Goal: Navigation & Orientation: Find specific page/section

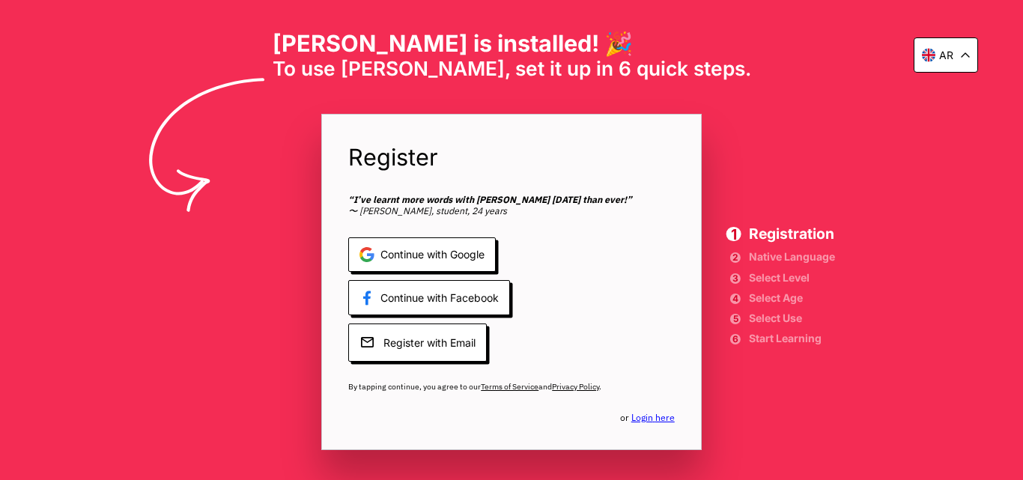
click at [964, 55] on icon at bounding box center [965, 54] width 9 height 5
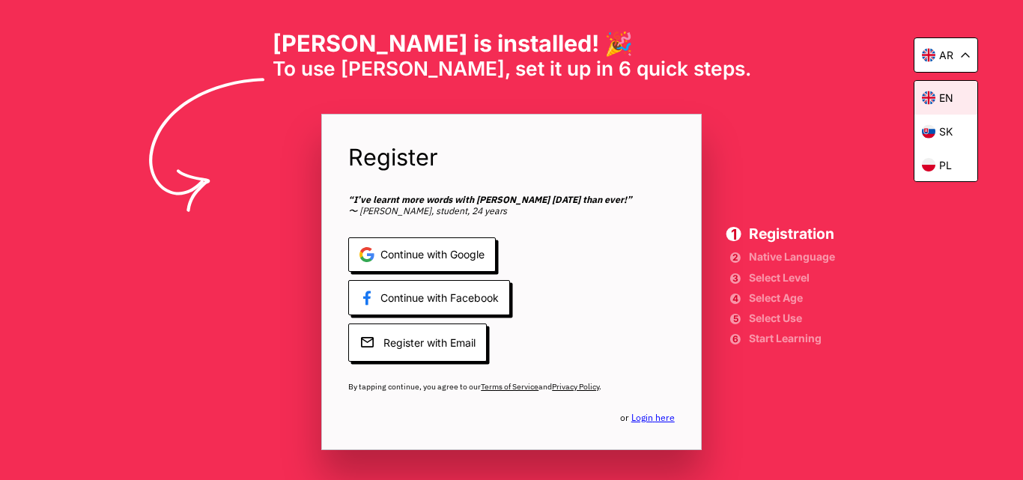
click at [942, 104] on div "en" at bounding box center [946, 98] width 63 height 34
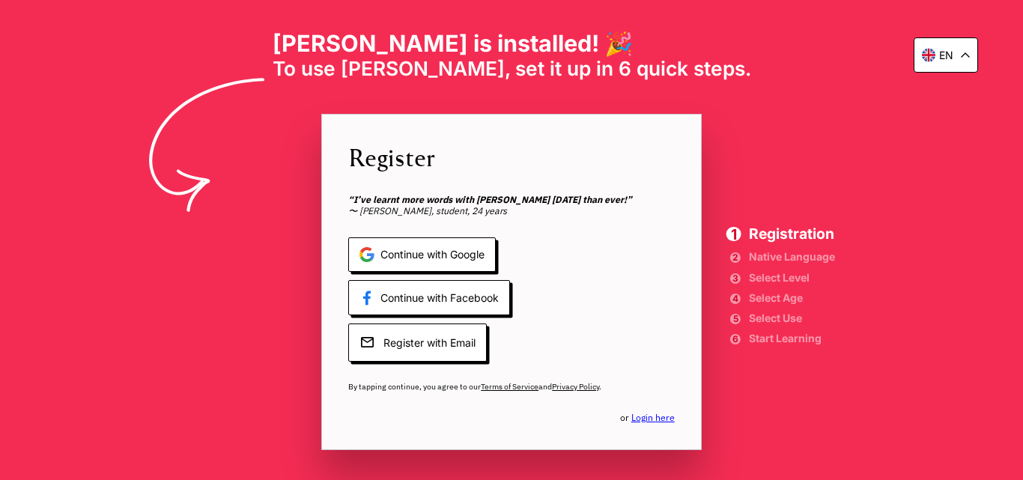
click at [942, 104] on div "en [PERSON_NAME] is installed! 🎉 To use [PERSON_NAME], set it up in 6 quick ste…" at bounding box center [511, 240] width 1023 height 480
click at [961, 49] on div "en" at bounding box center [946, 54] width 64 height 35
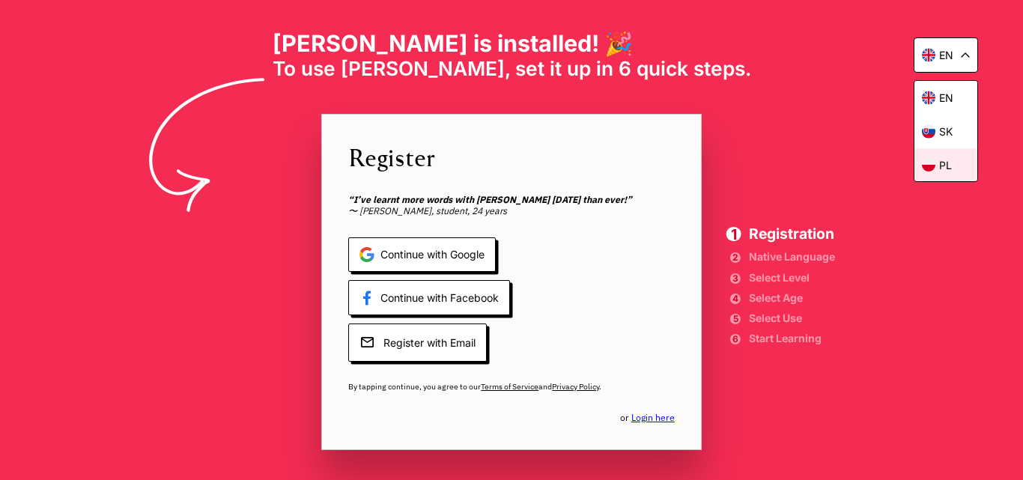
click at [957, 168] on div "pl" at bounding box center [946, 164] width 63 height 33
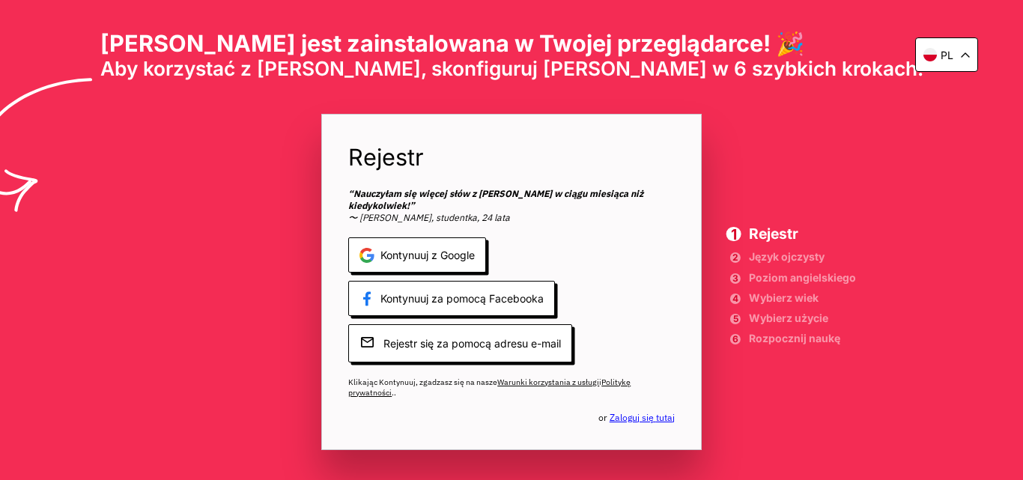
click at [965, 56] on icon at bounding box center [965, 54] width 9 height 5
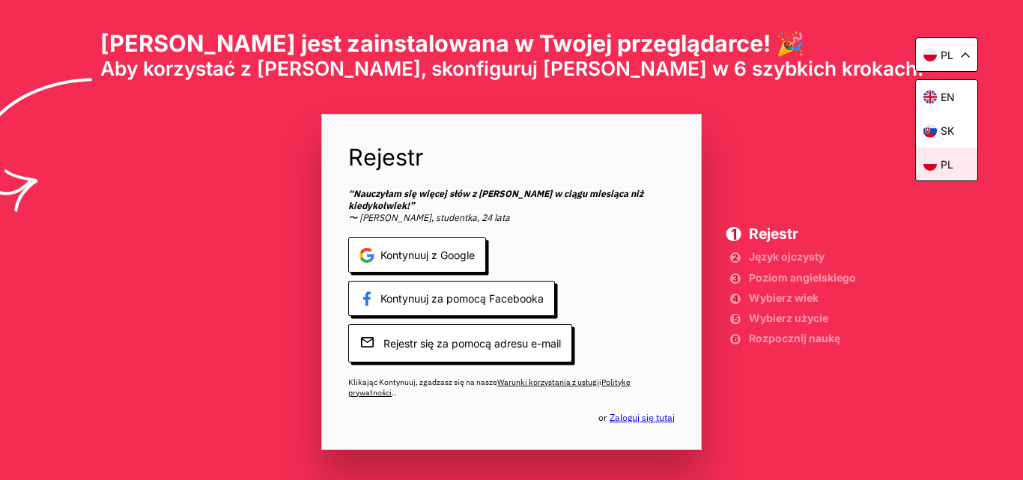
click at [966, 159] on div "pl" at bounding box center [946, 164] width 61 height 33
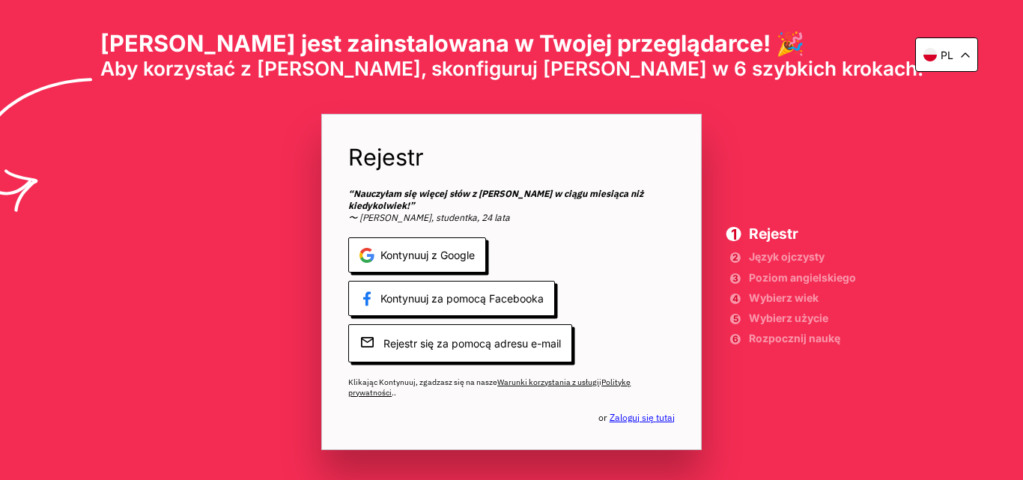
click at [964, 58] on div "pl" at bounding box center [946, 54] width 63 height 34
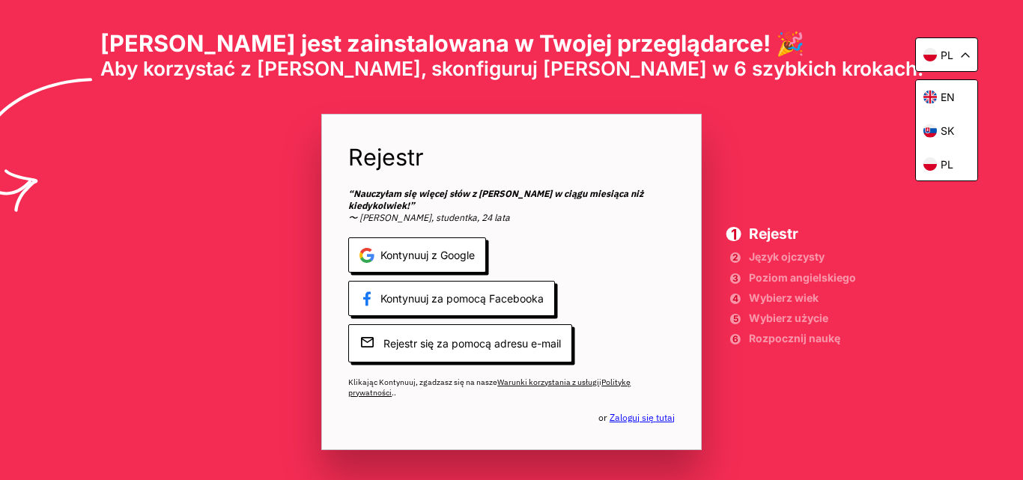
click at [964, 58] on div "pl" at bounding box center [946, 54] width 63 height 34
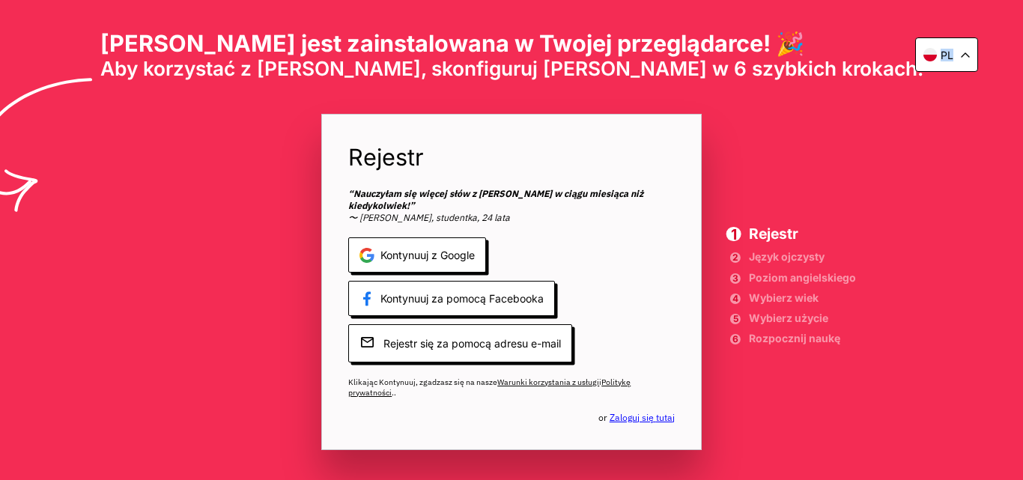
click at [964, 58] on div "pl" at bounding box center [946, 54] width 63 height 34
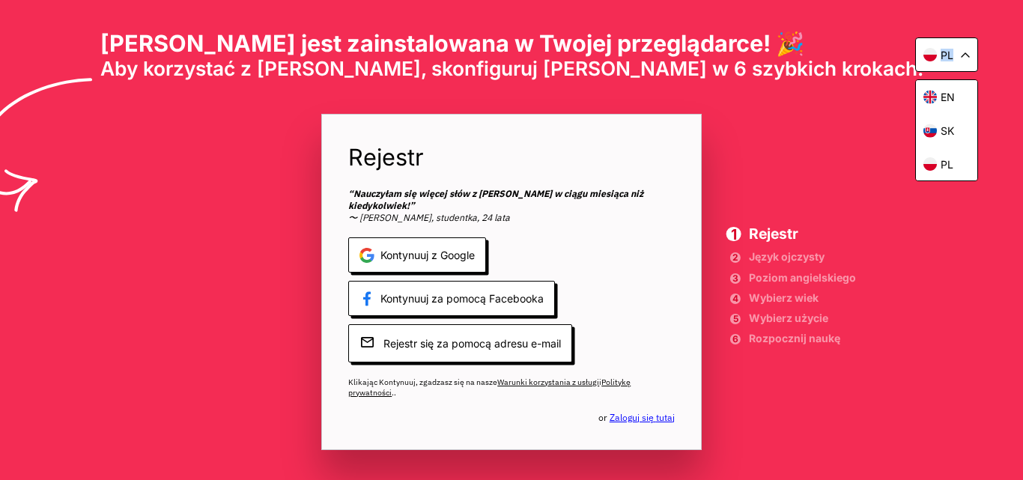
click at [964, 58] on div "pl" at bounding box center [946, 54] width 63 height 34
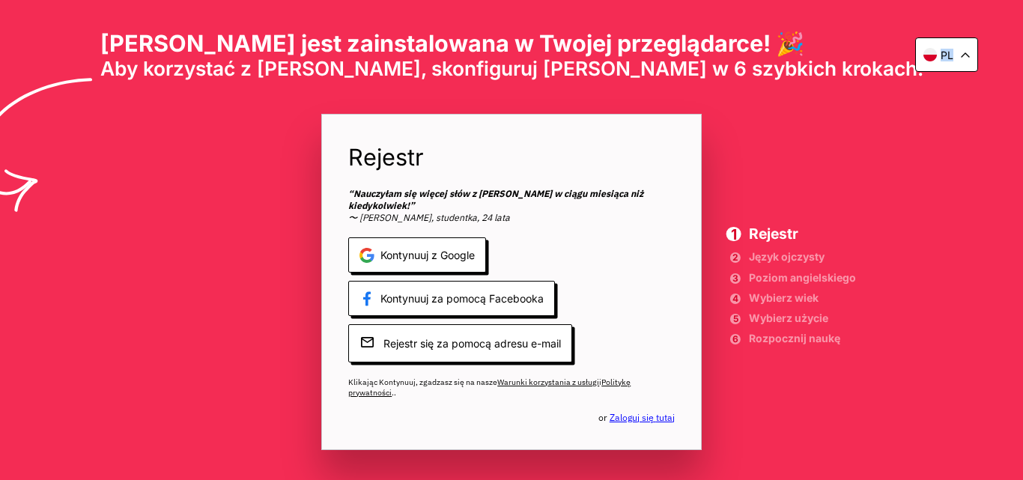
click at [964, 58] on div "pl" at bounding box center [946, 54] width 63 height 34
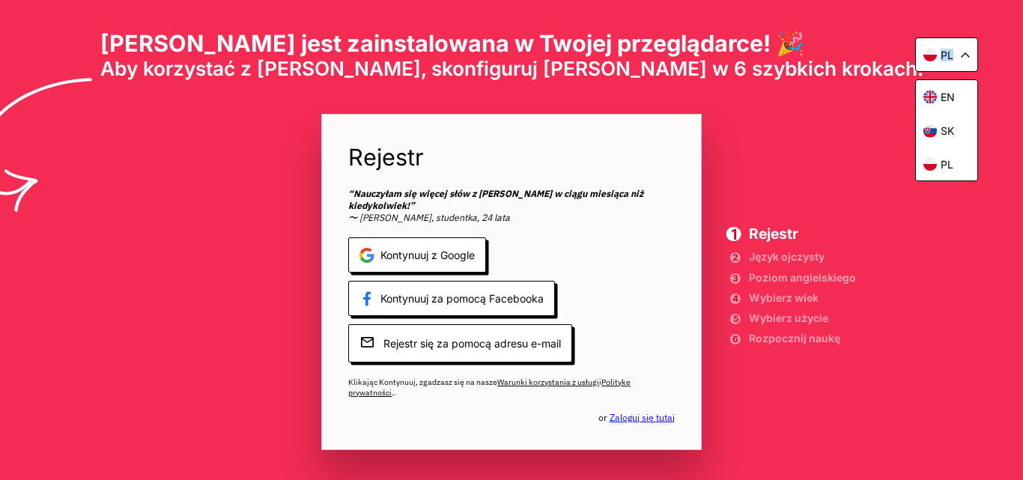
click at [964, 58] on div "pl" at bounding box center [946, 54] width 63 height 34
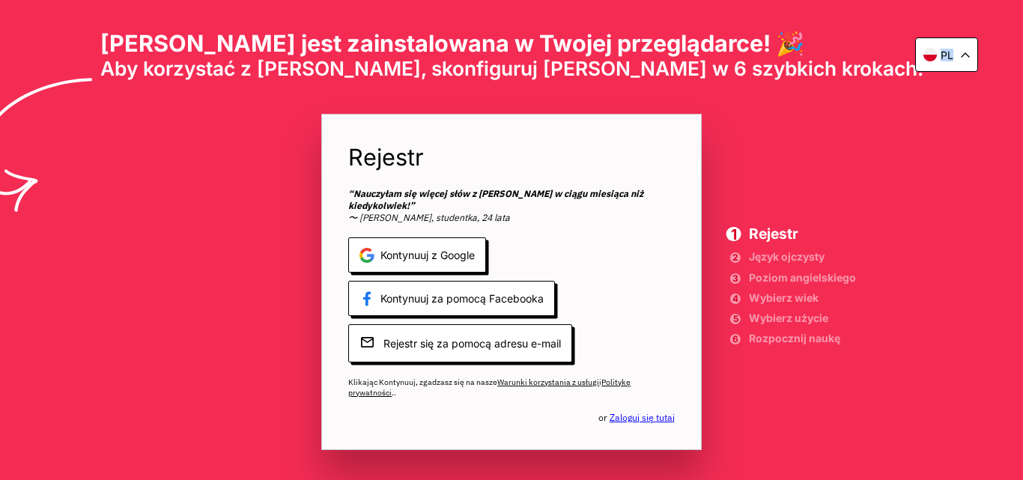
click at [966, 56] on icon at bounding box center [965, 54] width 9 height 5
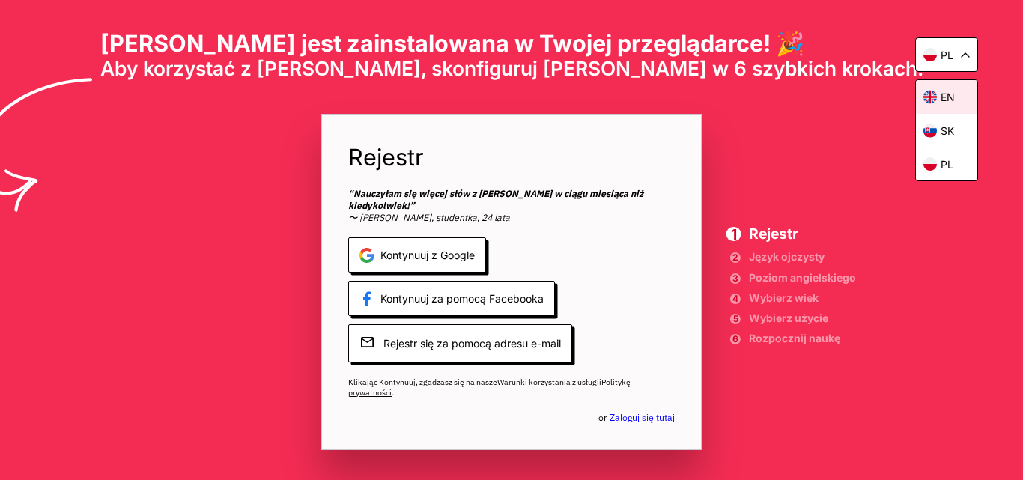
click at [945, 94] on p "en" at bounding box center [948, 97] width 14 height 13
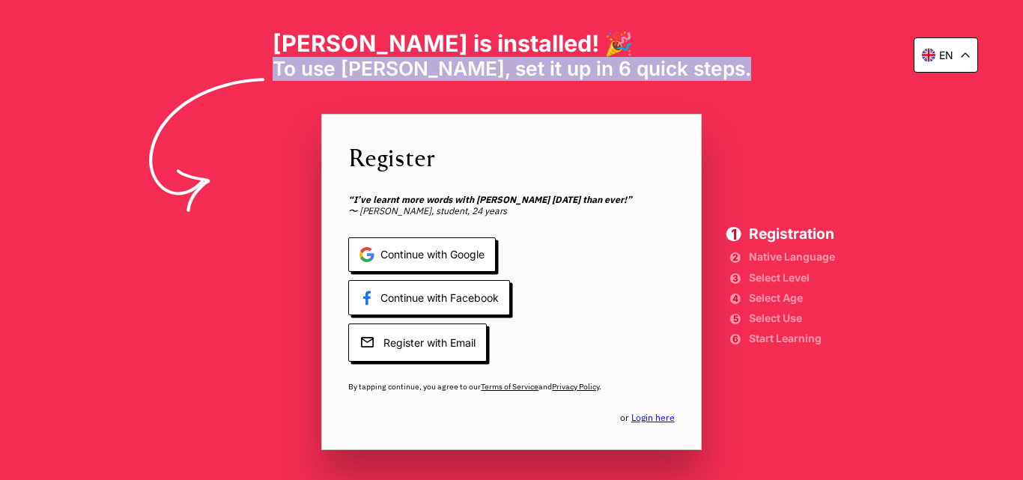
click at [945, 94] on div "en [PERSON_NAME] is installed! 🎉 To use [PERSON_NAME], set it up in 6 quick ste…" at bounding box center [511, 240] width 1023 height 480
